Goal: Task Accomplishment & Management: Manage account settings

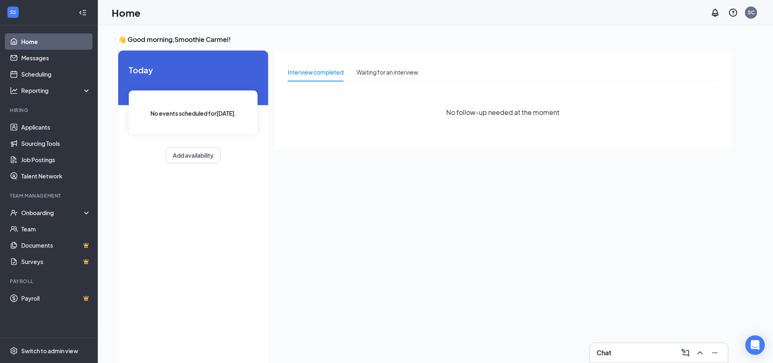
click at [42, 117] on li "Hiring Applicants Sourcing Tools Job Postings Talent Network" at bounding box center [48, 145] width 97 height 77
click at [47, 122] on link "Applicants" at bounding box center [56, 127] width 70 height 16
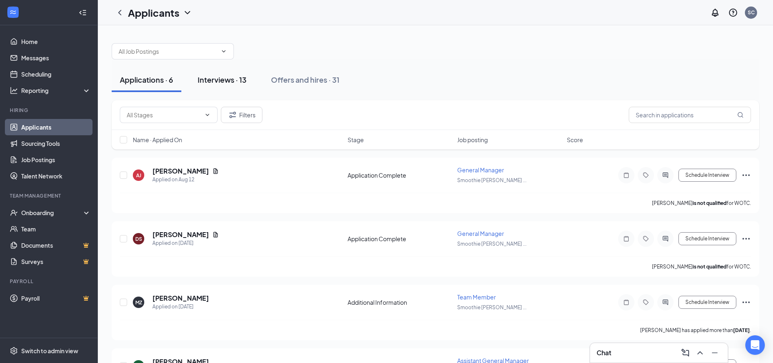
click at [234, 87] on button "Interviews · 13" at bounding box center [221, 80] width 65 height 24
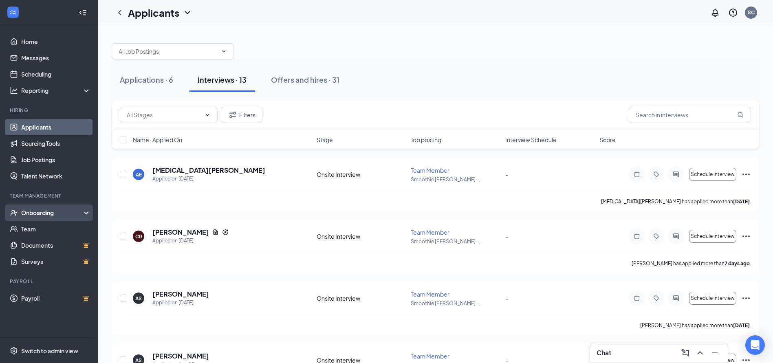
click at [51, 213] on div "Onboarding" at bounding box center [52, 213] width 63 height 8
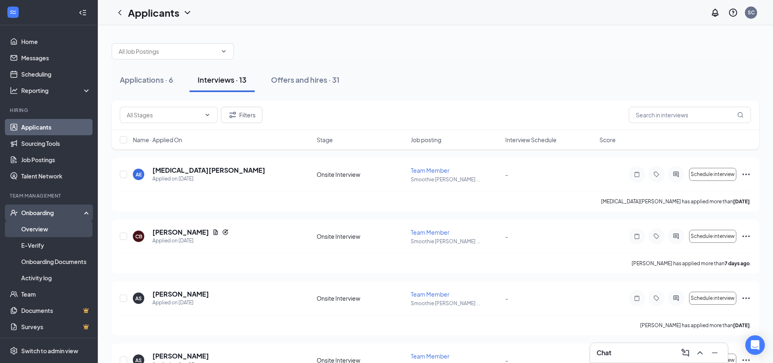
click at [47, 225] on link "Overview" at bounding box center [56, 229] width 70 height 16
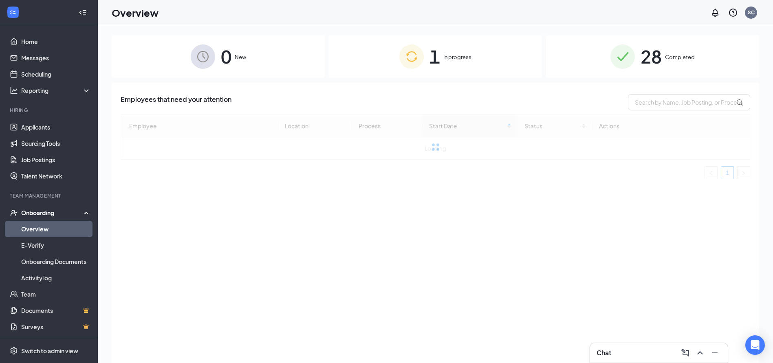
click at [402, 46] on img at bounding box center [411, 56] width 24 height 24
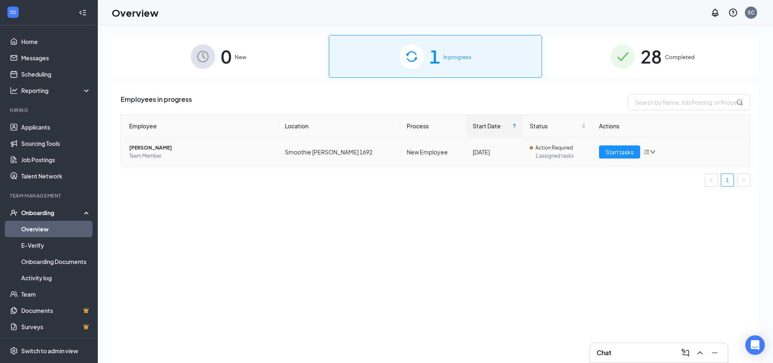
click at [576, 155] on span "1 assigned tasks" at bounding box center [560, 156] width 51 height 8
click at [652, 151] on icon "down" at bounding box center [652, 151] width 5 height 3
click at [530, 144] on div "Action Required" at bounding box center [558, 148] width 56 height 8
click at [626, 156] on button "Start tasks" at bounding box center [619, 151] width 41 height 13
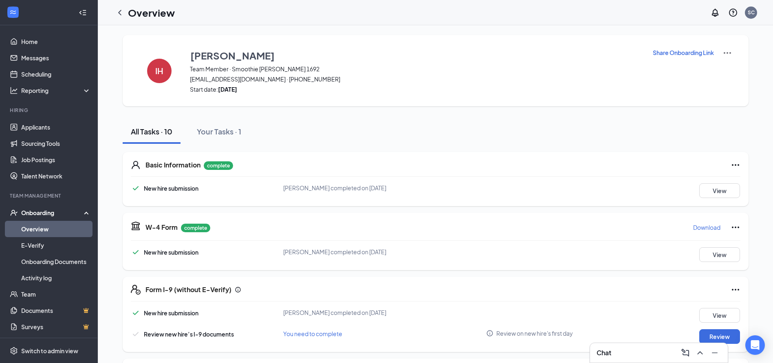
click at [735, 53] on div "IH [PERSON_NAME] Team Member · Smoothie [PERSON_NAME] 1692 [EMAIL_ADDRESS][DOMA…" at bounding box center [436, 70] width 626 height 71
click at [729, 52] on img at bounding box center [728, 53] width 10 height 10
click at [731, 75] on ul "View details" at bounding box center [724, 67] width 42 height 16
click at [721, 71] on span "View details" at bounding box center [724, 67] width 32 height 9
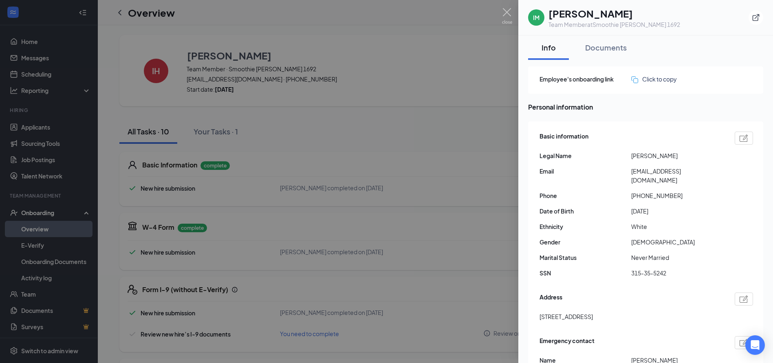
click at [740, 137] on img at bounding box center [744, 137] width 9 height 7
type input "[PHONE_NUMBER]"
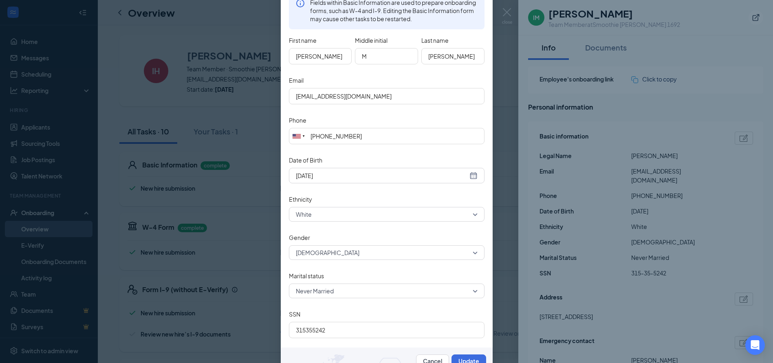
scroll to position [104, 0]
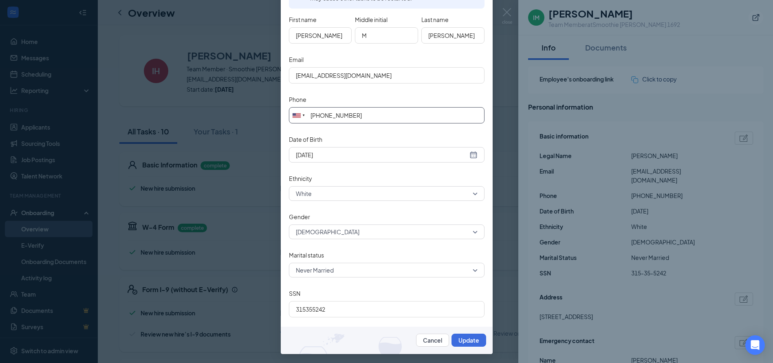
drag, startPoint x: 400, startPoint y: 108, endPoint x: 168, endPoint y: 109, distance: 231.5
click at [168, 109] on div "Edit basic information Fields within Basic Information are used to prepare onbo…" at bounding box center [386, 181] width 773 height 363
type input "3174508986"
click at [463, 343] on button "Update" at bounding box center [469, 340] width 35 height 13
click at [464, 343] on button "Update" at bounding box center [469, 340] width 35 height 13
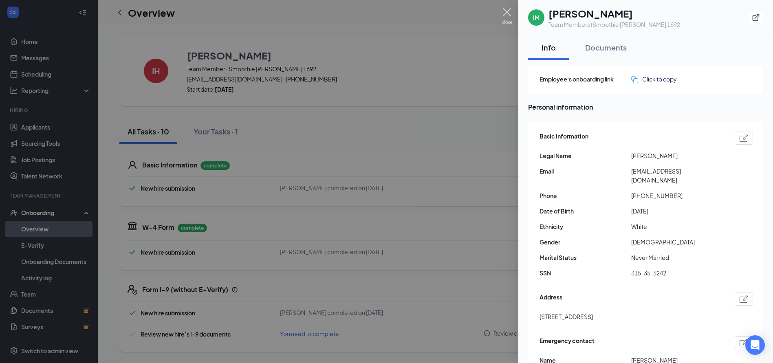
click at [504, 13] on img at bounding box center [507, 16] width 10 height 16
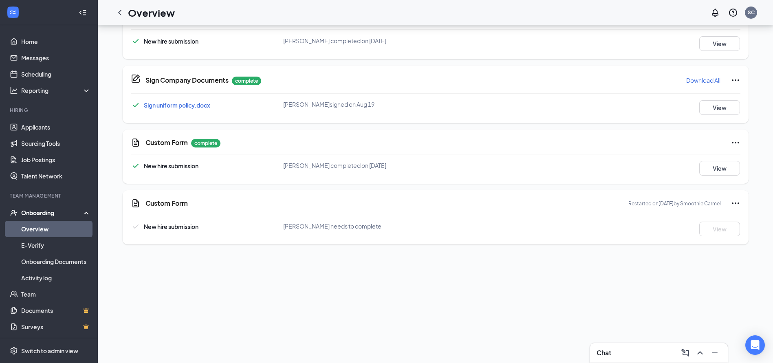
scroll to position [326, 0]
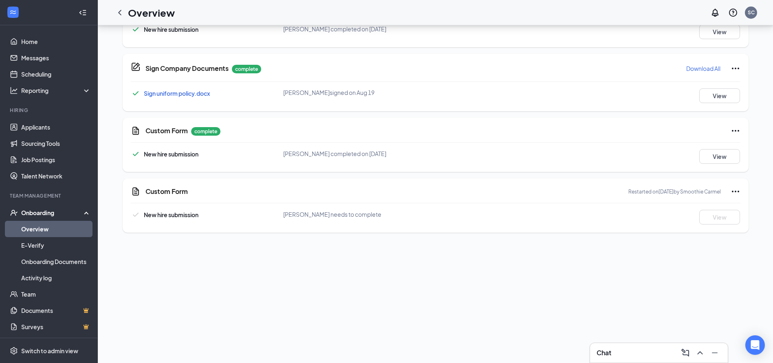
click at [734, 192] on icon "Ellipses" at bounding box center [736, 192] width 10 height 10
click at [566, 205] on div "Custom Form Restarted on [DATE] by Smoothie Carmel New hire submission [PERSON_…" at bounding box center [436, 205] width 626 height 54
click at [731, 192] on icon "Ellipses" at bounding box center [736, 192] width 10 height 10
click at [199, 198] on div "Custom Form Restarted on [DATE] by Smoothie Carmel New hire submission [PERSON_…" at bounding box center [436, 205] width 626 height 54
click at [125, 195] on div "Custom Form Restarted on [DATE] by Smoothie Carmel New hire submission [PERSON_…" at bounding box center [436, 205] width 626 height 54
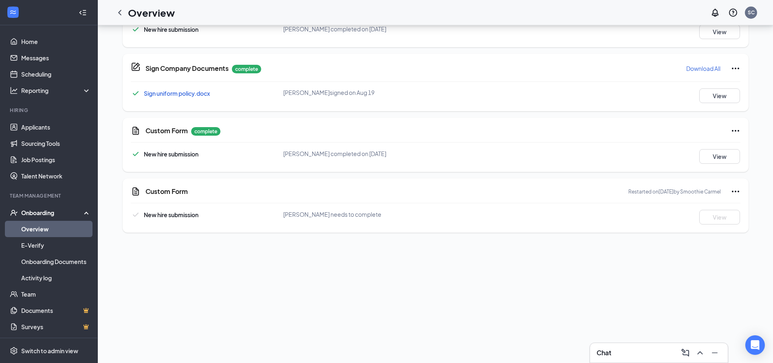
click at [128, 193] on div "Custom Form Restarted on [DATE] by Smoothie Carmel New hire submission [PERSON_…" at bounding box center [436, 205] width 626 height 54
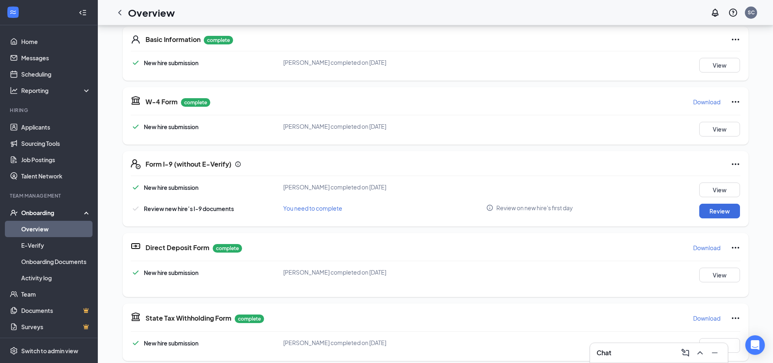
scroll to position [122, 0]
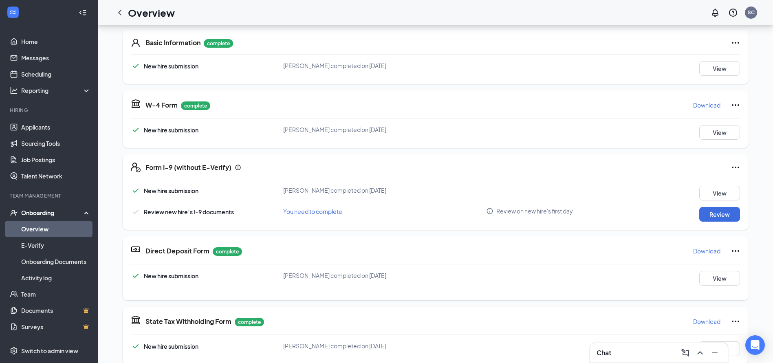
click at [732, 104] on icon "Ellipses" at bounding box center [735, 105] width 7 height 2
click at [659, 115] on div "W-4 Form complete Download New hire submission [PERSON_NAME] completed on [DATE…" at bounding box center [436, 118] width 626 height 57
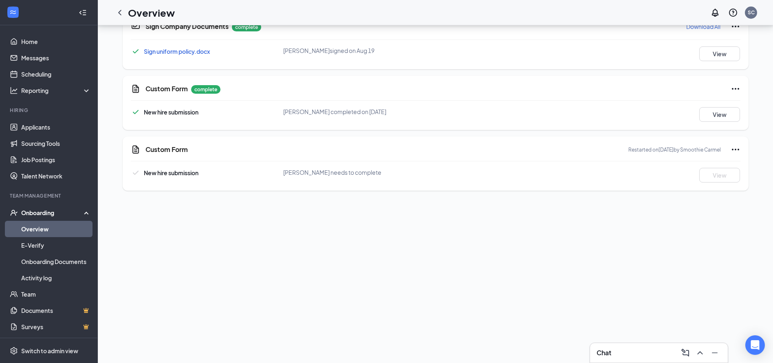
scroll to position [379, 0]
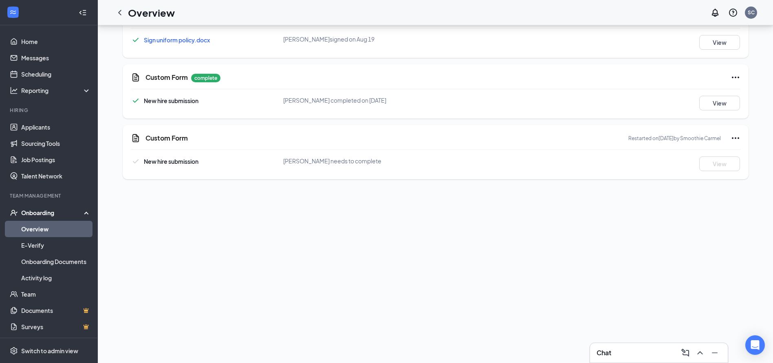
click at [304, 153] on div "Custom Form Restarted on [DATE] by Smoothie Carmel New hire submission [PERSON_…" at bounding box center [436, 152] width 626 height 54
click at [139, 135] on div "Custom Form Restarted on [DATE] by Smoothie Carmel" at bounding box center [436, 138] width 610 height 10
click at [738, 141] on div "Custom Form Restarted on [DATE] by Smoothie Carmel New hire submission [PERSON_…" at bounding box center [436, 152] width 626 height 54
click at [731, 140] on icon "Ellipses" at bounding box center [736, 138] width 10 height 10
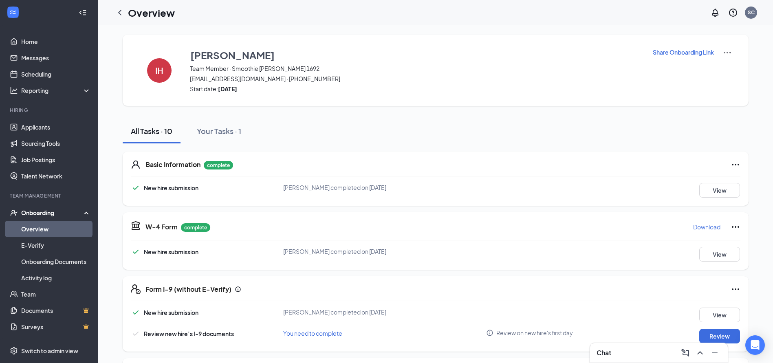
scroll to position [0, 0]
click at [724, 45] on div "IH [PERSON_NAME] Team Member · Smoothie [PERSON_NAME] 1692 [EMAIL_ADDRESS][DOMA…" at bounding box center [436, 70] width 626 height 71
click at [723, 50] on img at bounding box center [728, 53] width 10 height 10
click at [652, 59] on div "Share Onboarding Link" at bounding box center [692, 70] width 80 height 45
click at [663, 49] on p "Share Onboarding Link" at bounding box center [683, 52] width 61 height 8
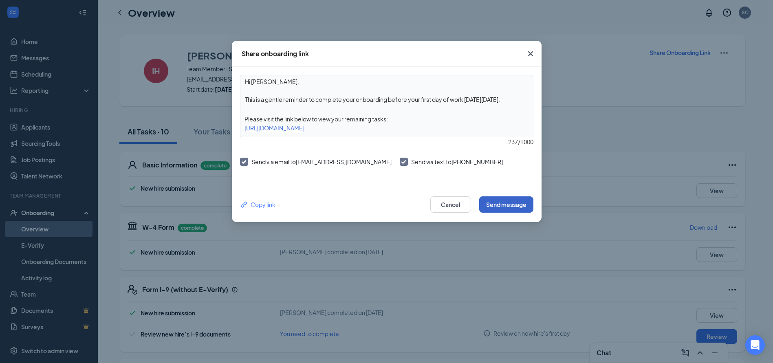
click at [506, 200] on button "Send message" at bounding box center [506, 204] width 54 height 16
